Goal: Information Seeking & Learning: Learn about a topic

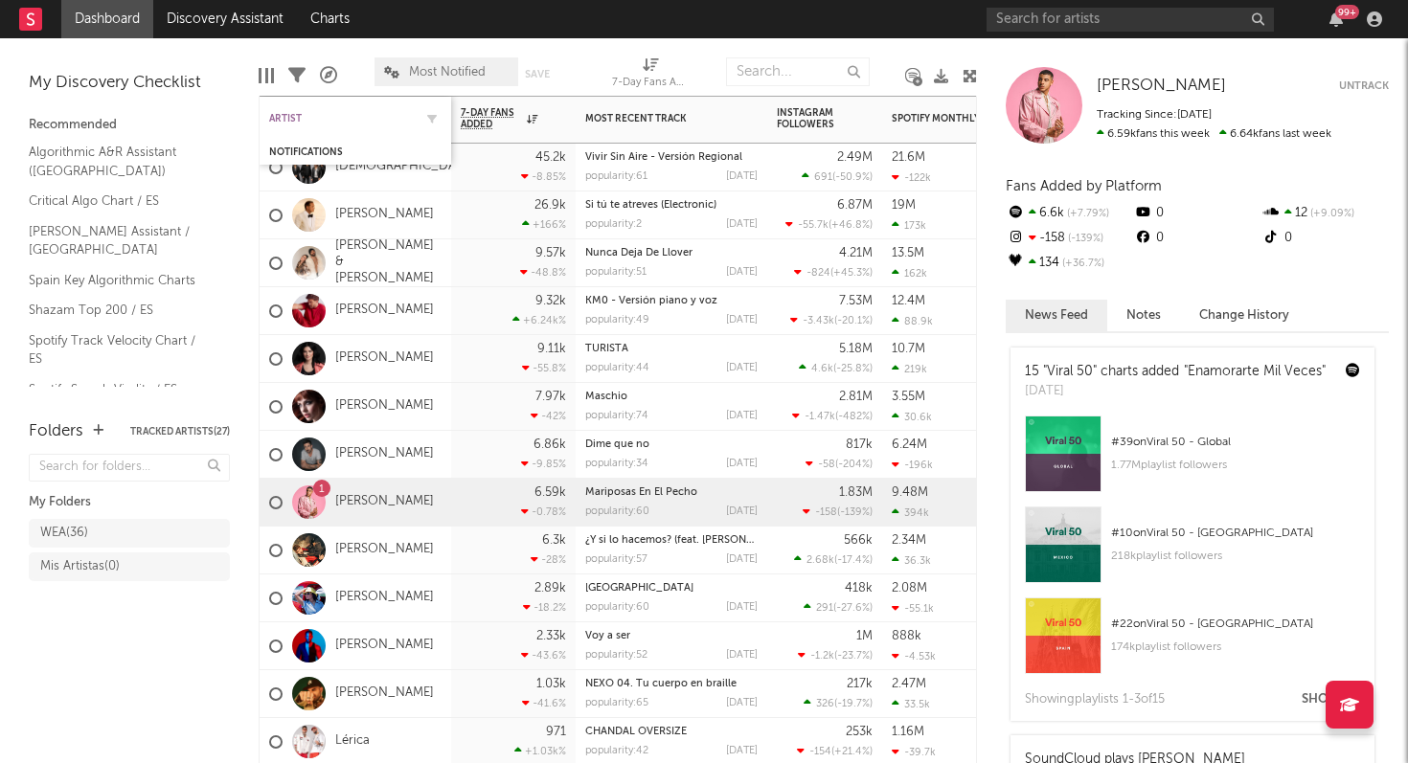
click at [296, 115] on div "Artist" at bounding box center [341, 118] width 144 height 11
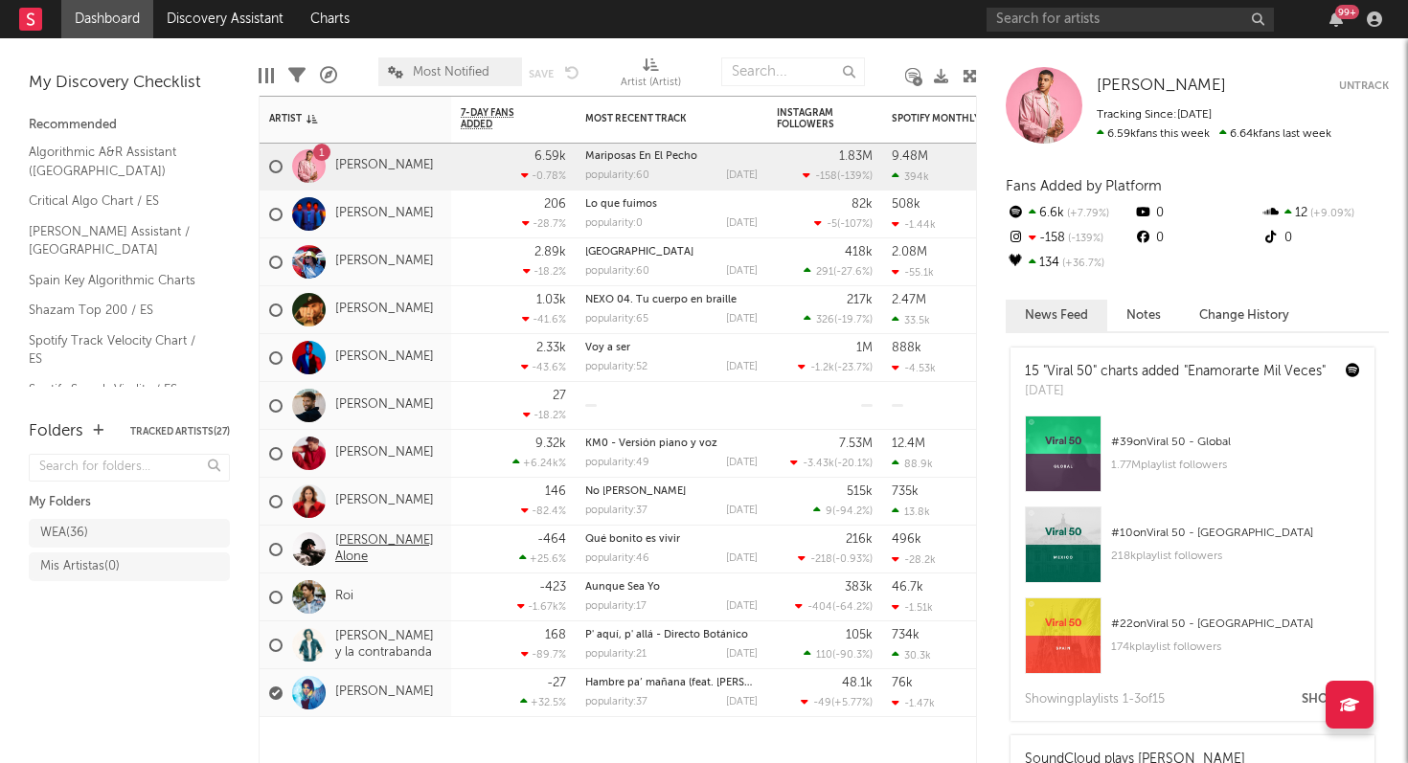
click at [371, 544] on link "[PERSON_NAME] Alone" at bounding box center [388, 549] width 106 height 33
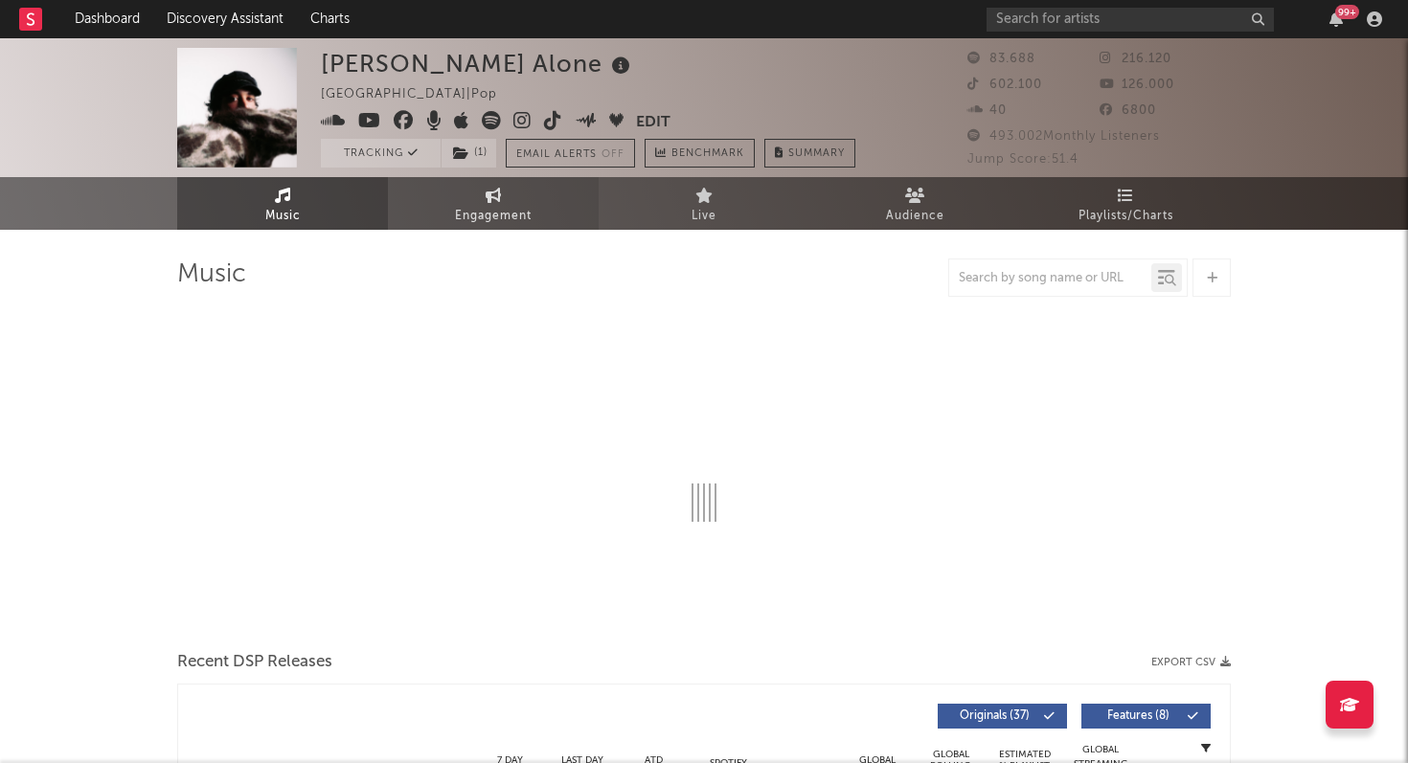
click at [536, 201] on link "Engagement" at bounding box center [493, 203] width 211 height 53
select select "1w"
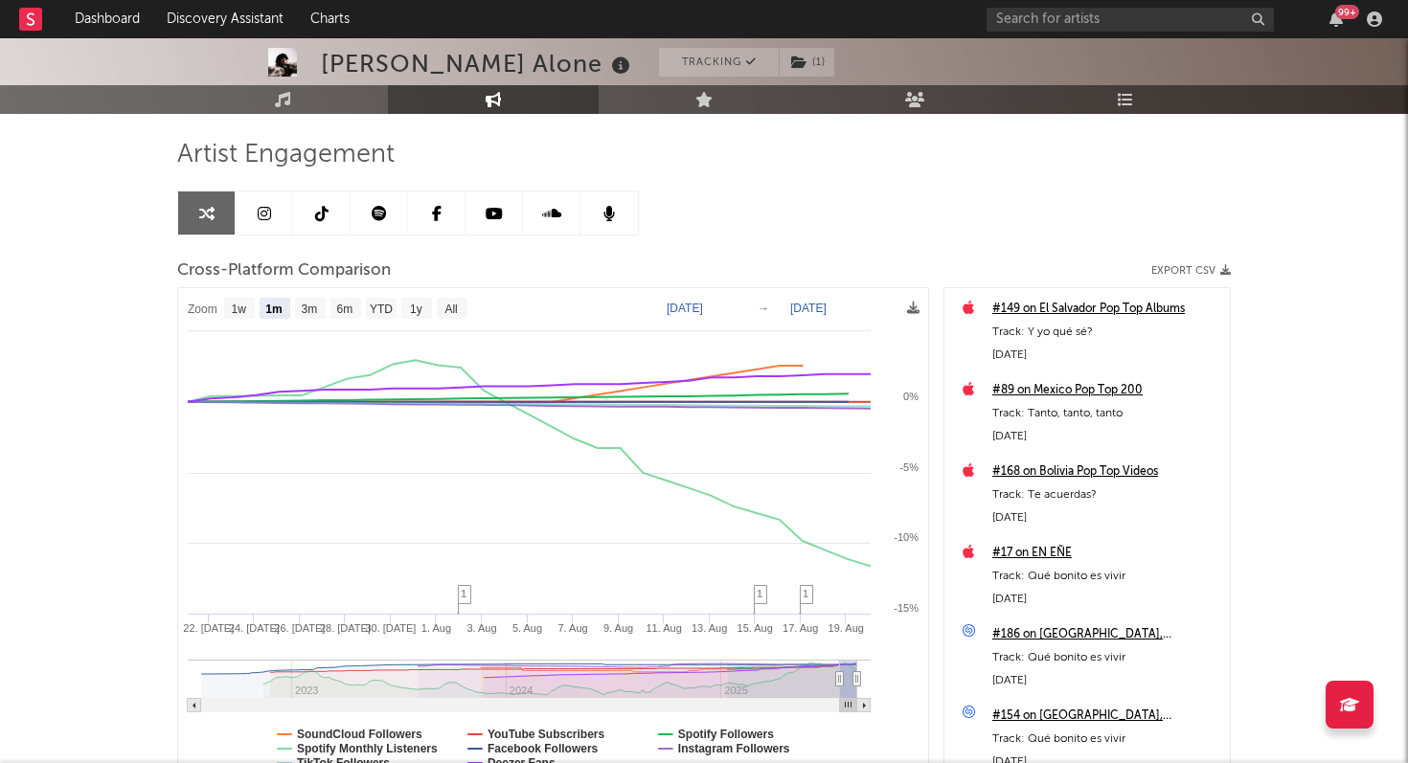
scroll to position [121, 0]
click at [454, 305] on text "All" at bounding box center [450, 308] width 12 height 13
select select "All"
type input "[DATE]"
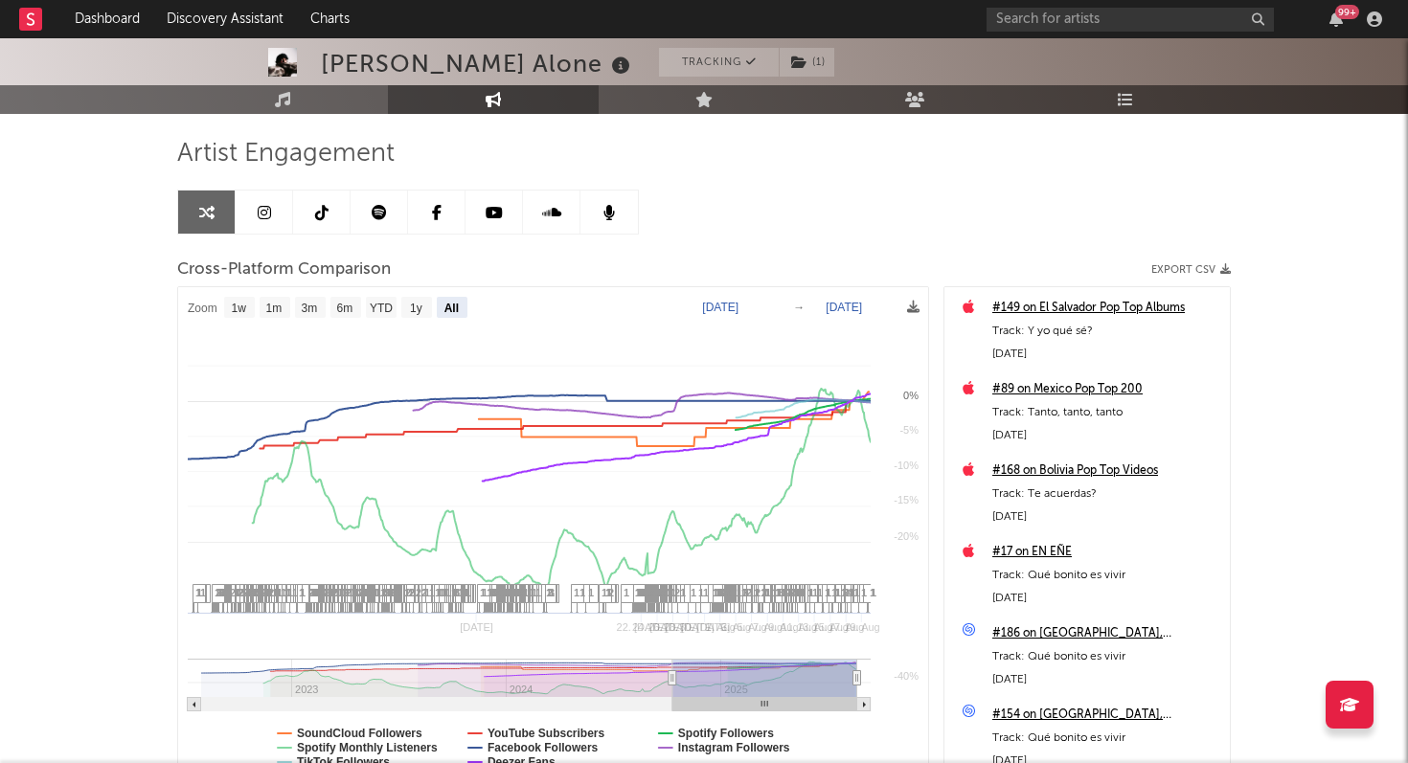
select select "All"
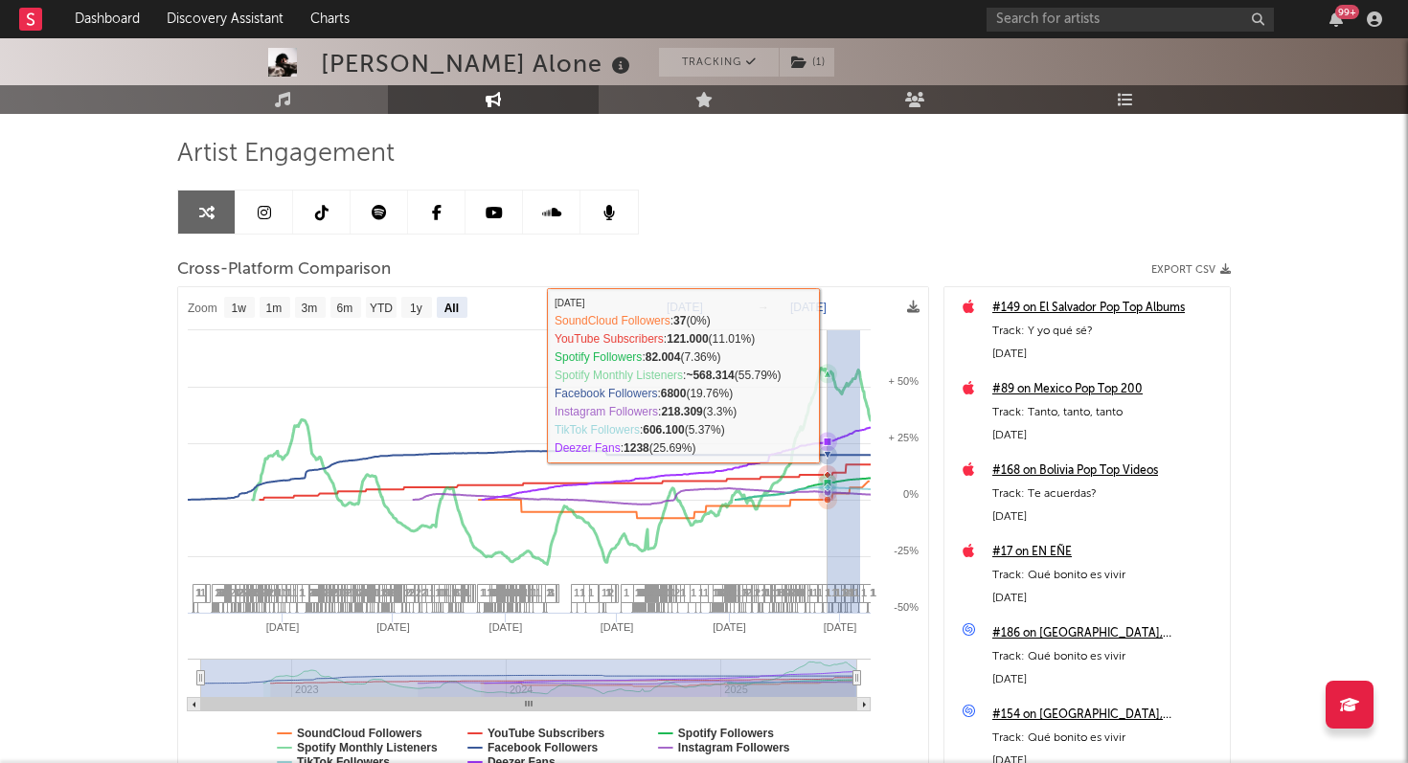
drag, startPoint x: 860, startPoint y: 363, endPoint x: 825, endPoint y: 360, distance: 34.6
type input "[DATE]"
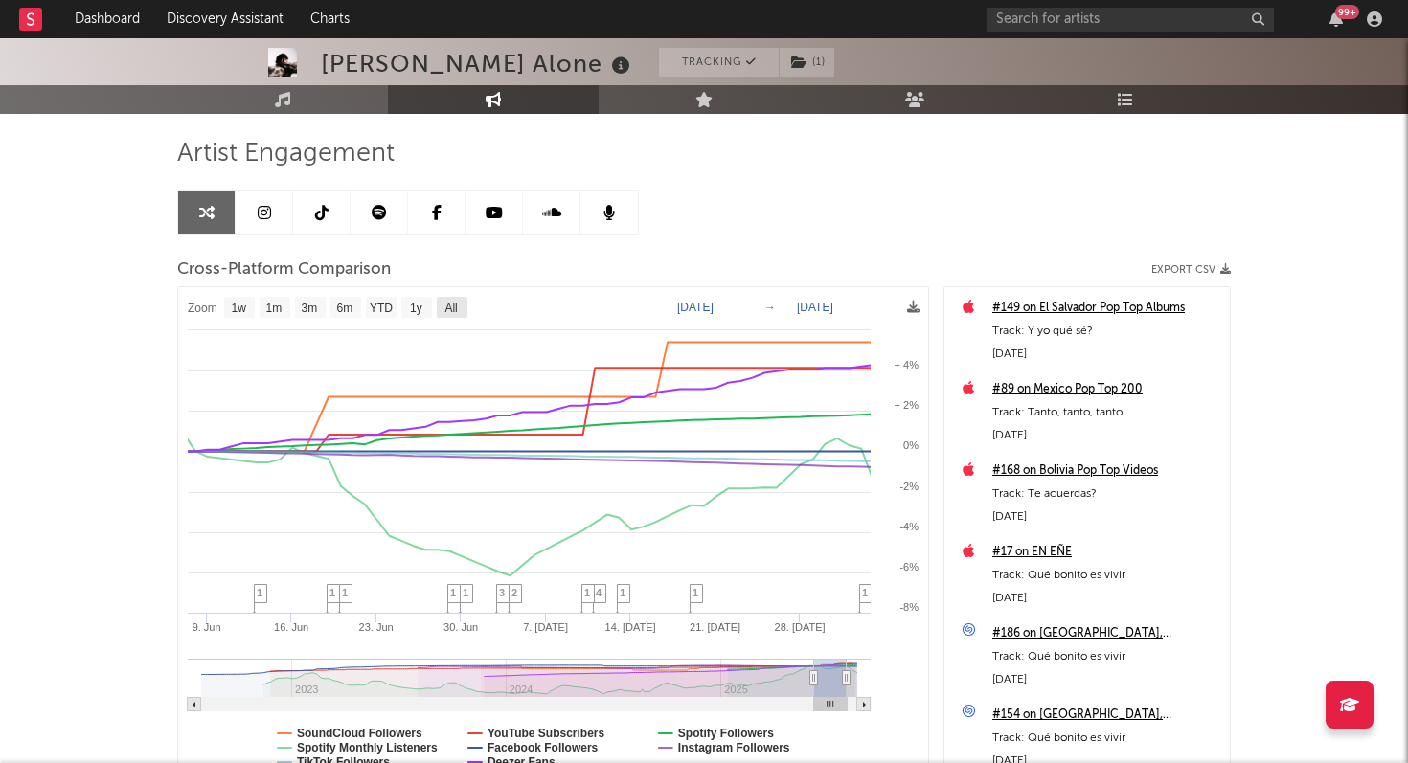
click at [457, 305] on text "All" at bounding box center [450, 308] width 12 height 13
select select "All"
type input "[DATE]"
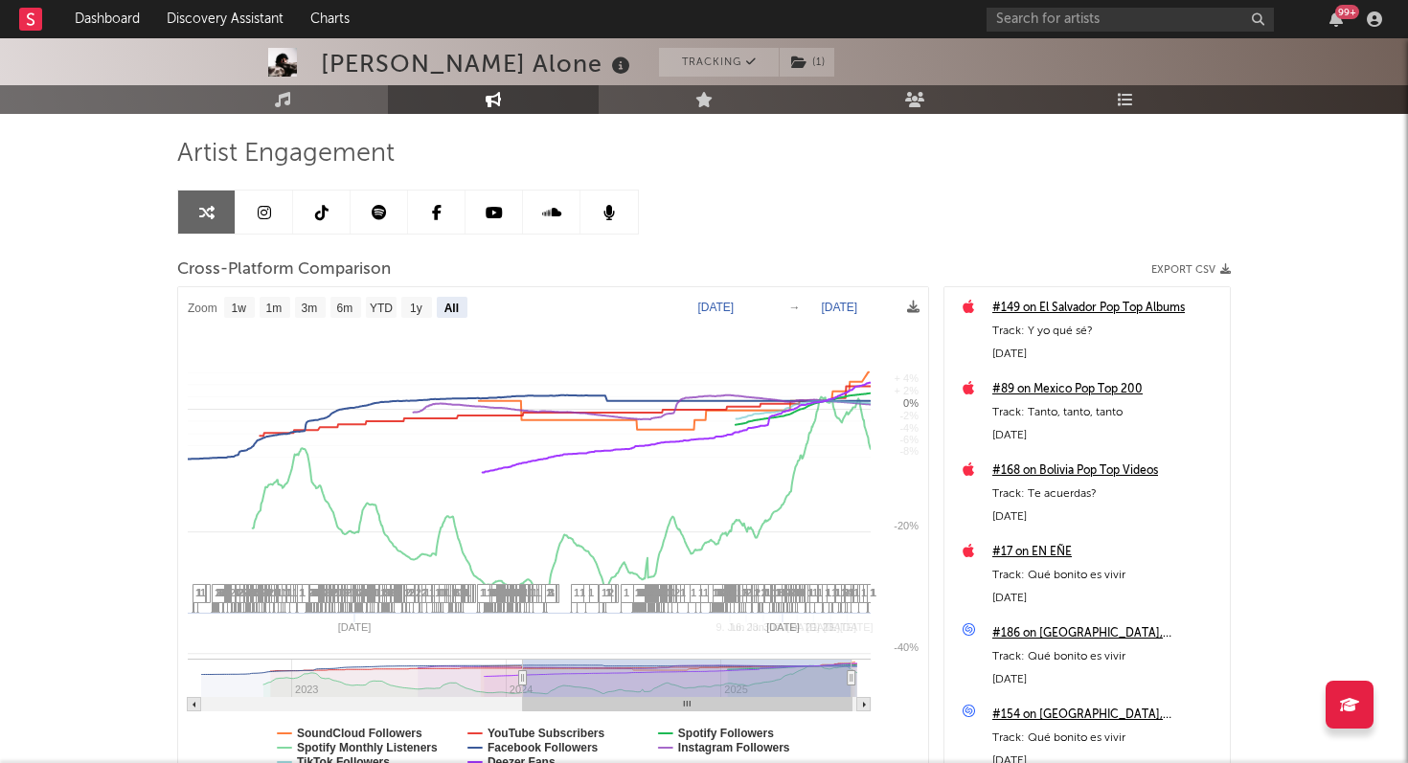
select select "All"
